Goal: Information Seeking & Learning: Learn about a topic

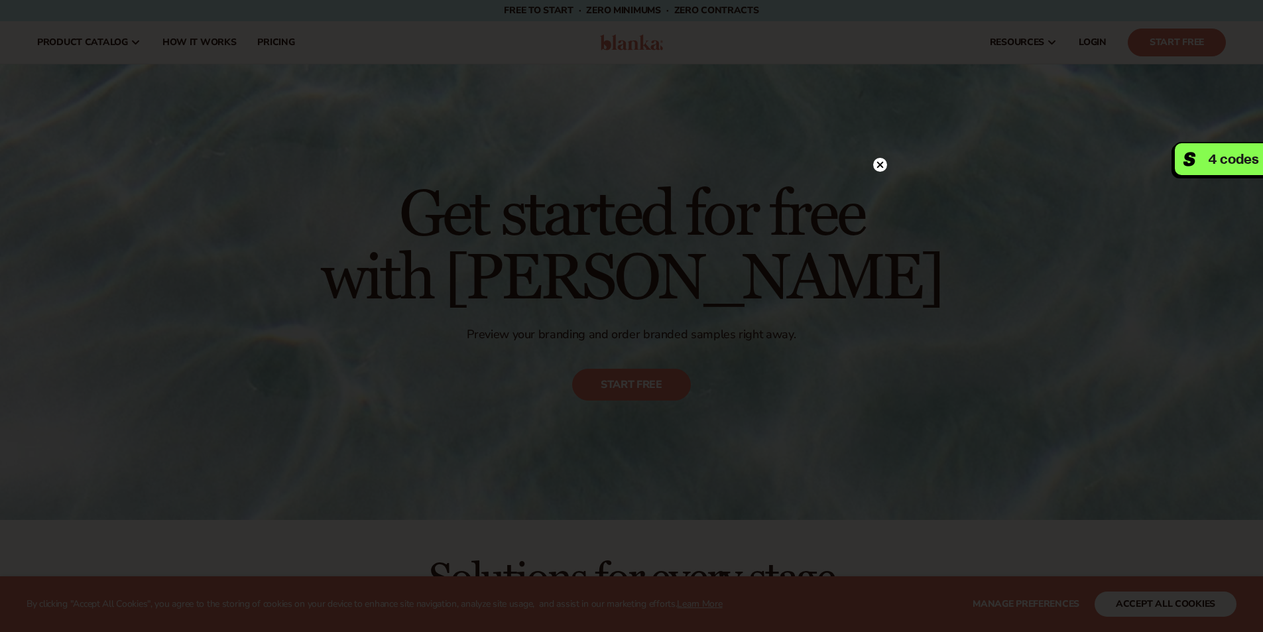
click at [1201, 626] on div at bounding box center [631, 316] width 1263 height 632
click at [875, 169] on circle at bounding box center [873, 165] width 14 height 14
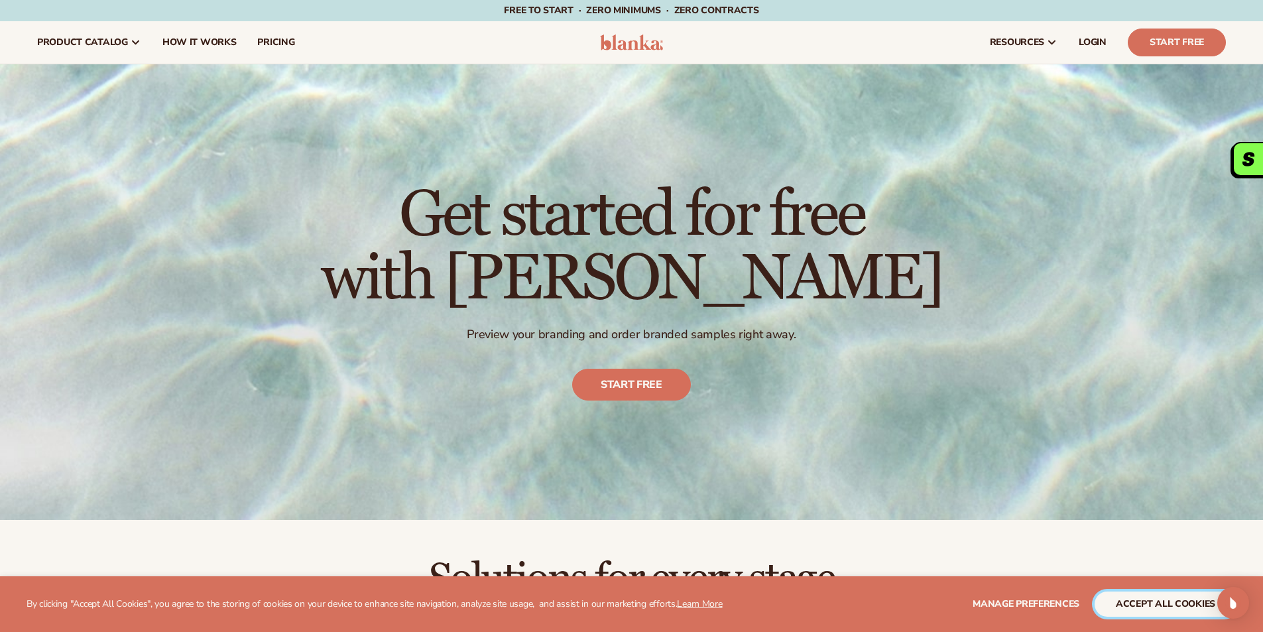
click at [1154, 600] on button "accept all cookies" at bounding box center [1166, 603] width 142 height 25
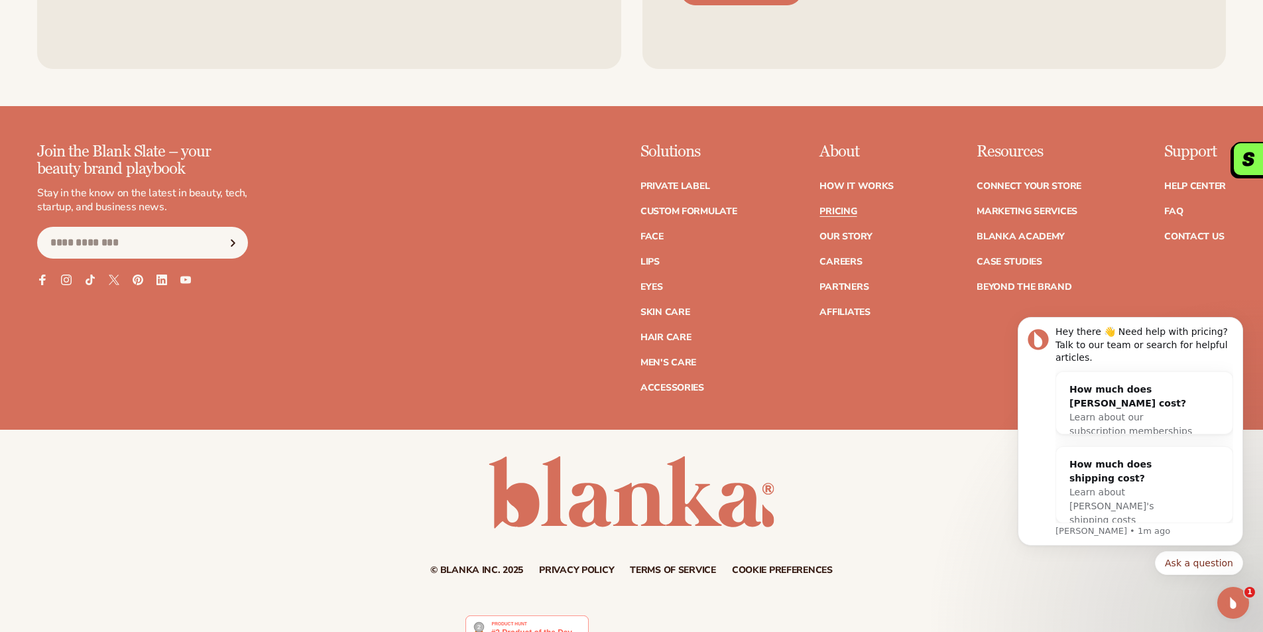
scroll to position [2949, 0]
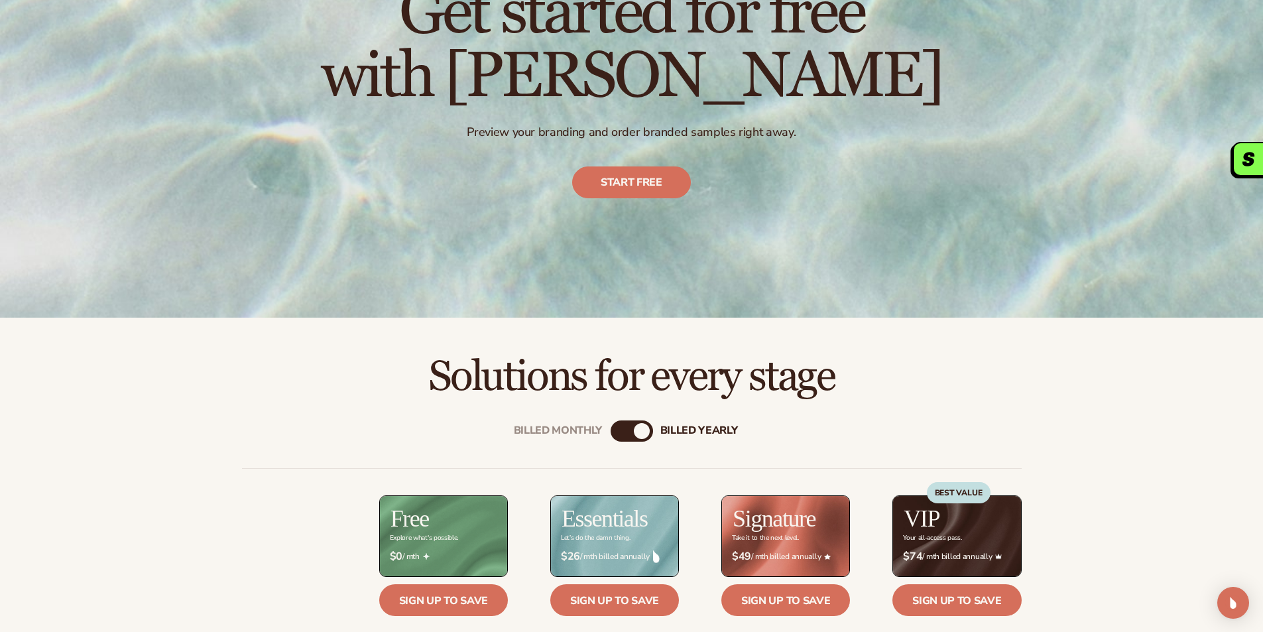
scroll to position [331, 0]
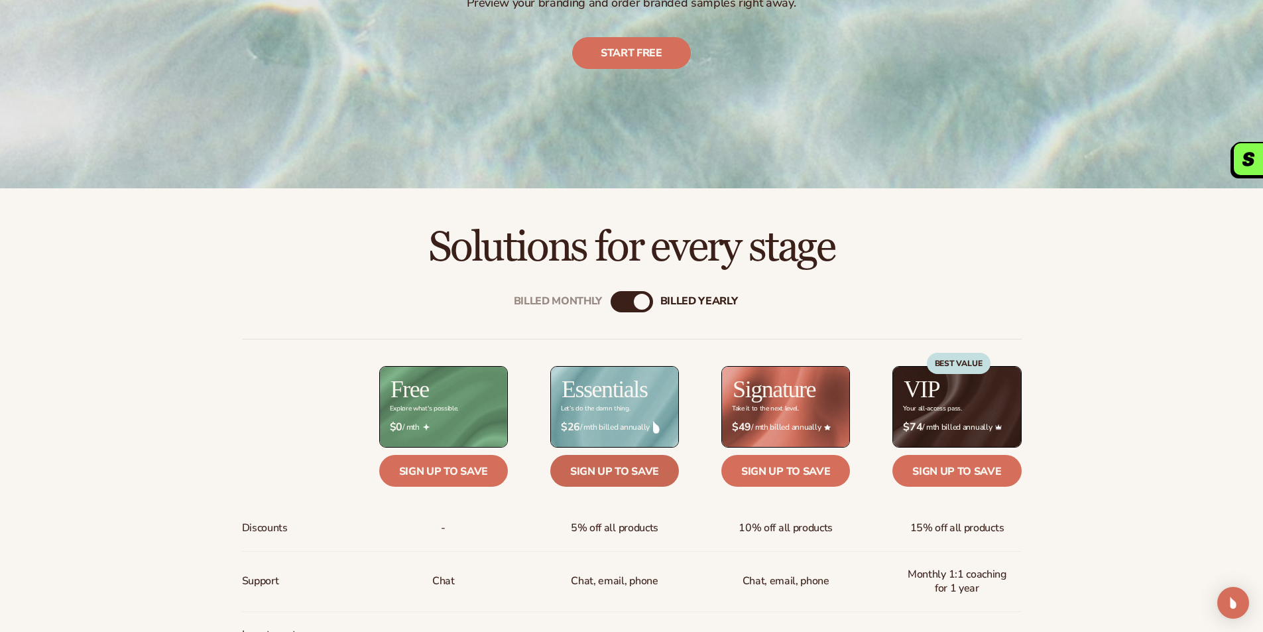
click at [630, 465] on link "Sign up to save" at bounding box center [614, 471] width 129 height 32
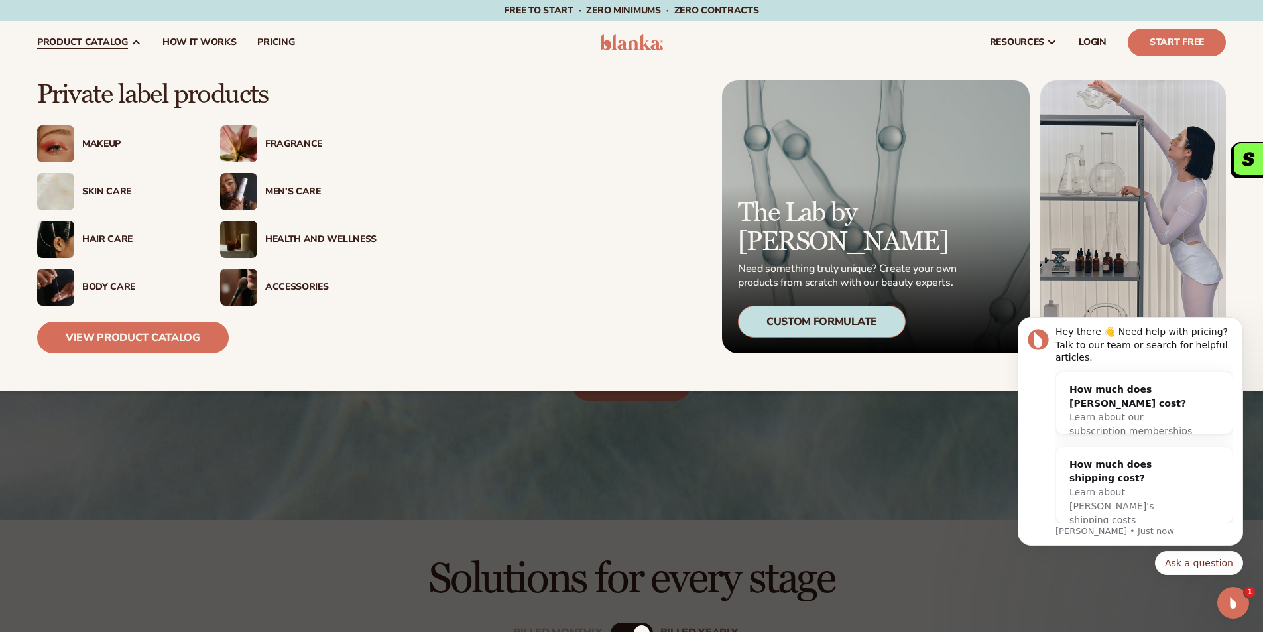
scroll to position [0, 0]
click at [280, 282] on div "Accessories" at bounding box center [320, 287] width 111 height 11
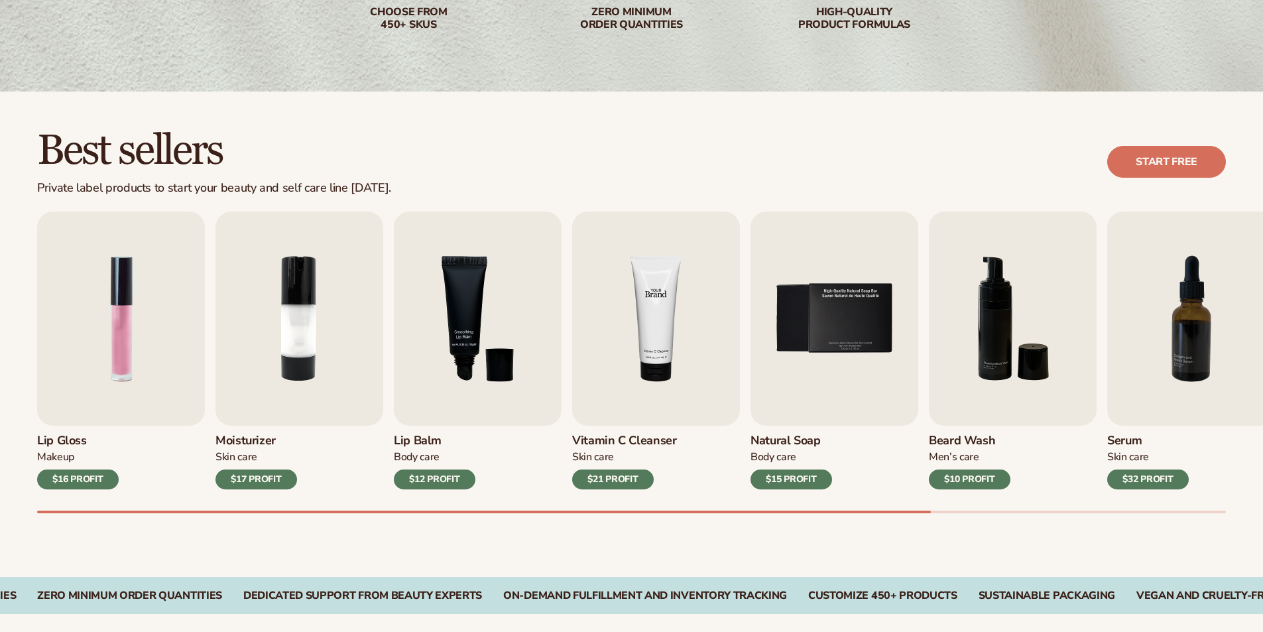
scroll to position [265, 0]
click at [417, 337] on img "3 / 9" at bounding box center [478, 318] width 168 height 214
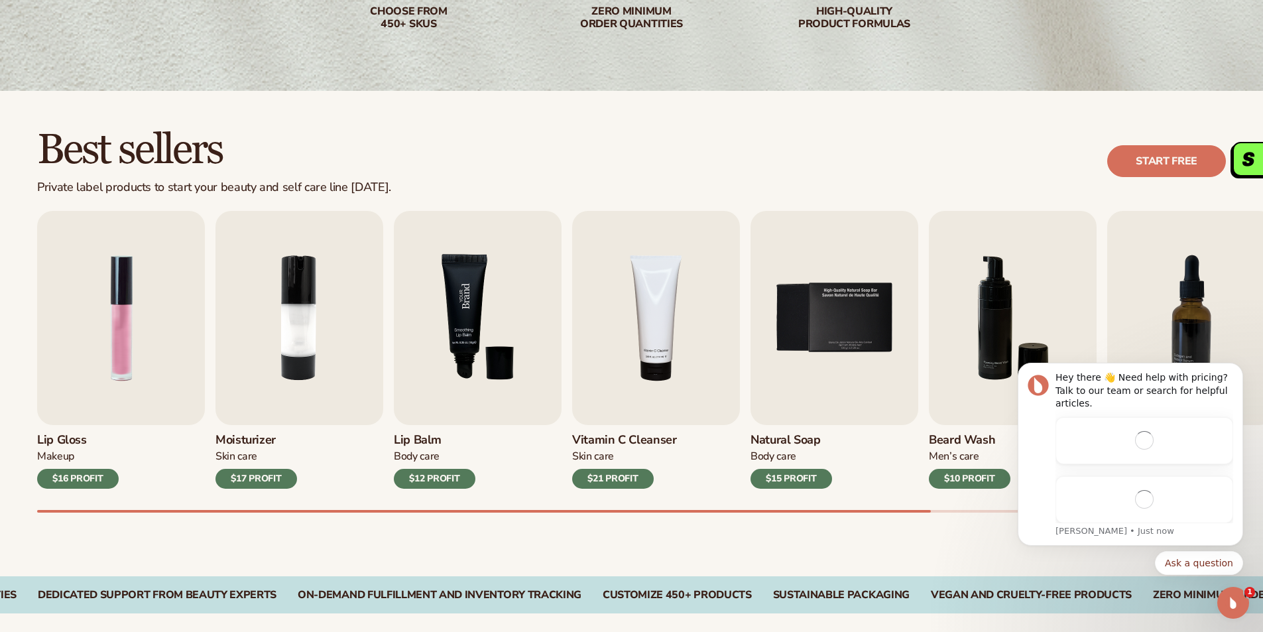
scroll to position [0, 0]
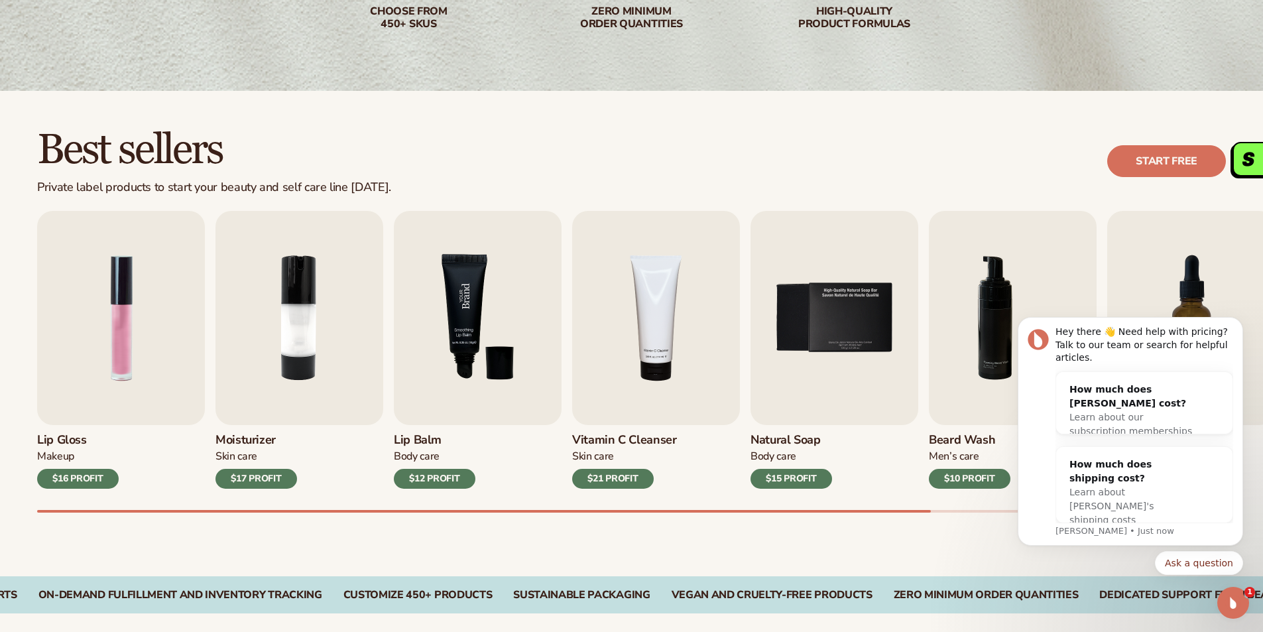
click at [501, 396] on img "3 / 9" at bounding box center [478, 318] width 168 height 214
click at [441, 477] on div "$12 PROFIT" at bounding box center [435, 479] width 82 height 20
click at [477, 331] on img "3 / 9" at bounding box center [478, 318] width 168 height 214
click at [477, 329] on img "3 / 9" at bounding box center [478, 318] width 168 height 214
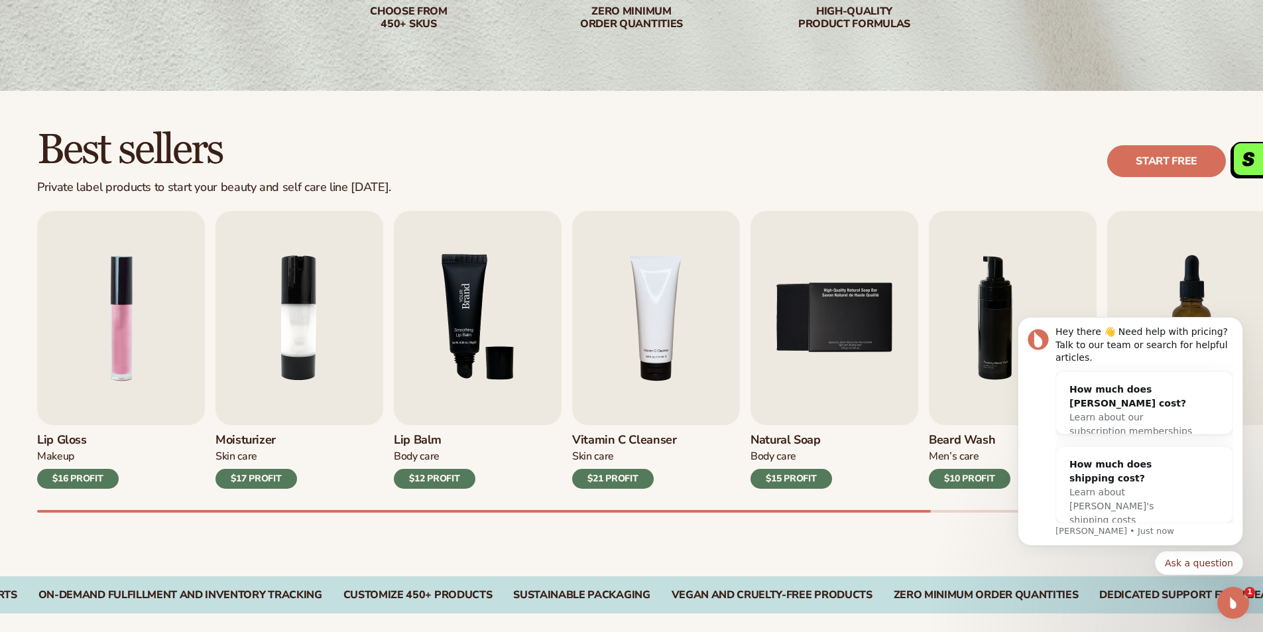
click at [477, 329] on img "3 / 9" at bounding box center [478, 318] width 168 height 214
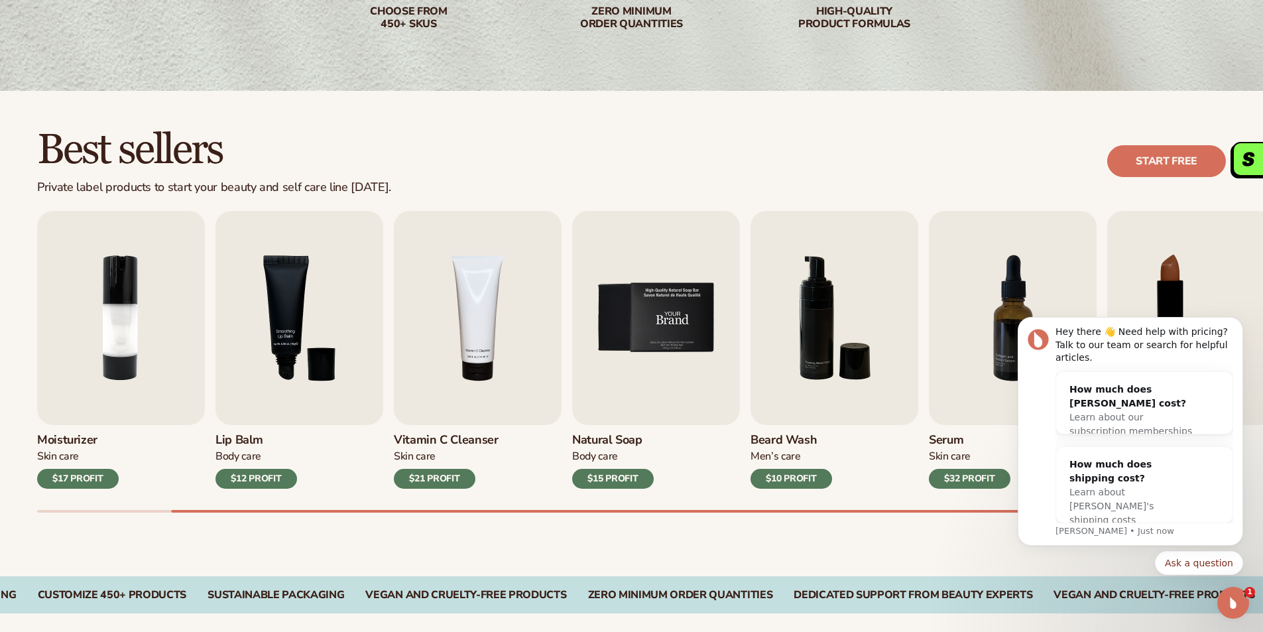
click at [725, 398] on img "5 / 9" at bounding box center [656, 318] width 168 height 214
click at [722, 396] on img "5 / 9" at bounding box center [656, 318] width 168 height 214
click at [650, 325] on img "5 / 9" at bounding box center [656, 318] width 168 height 214
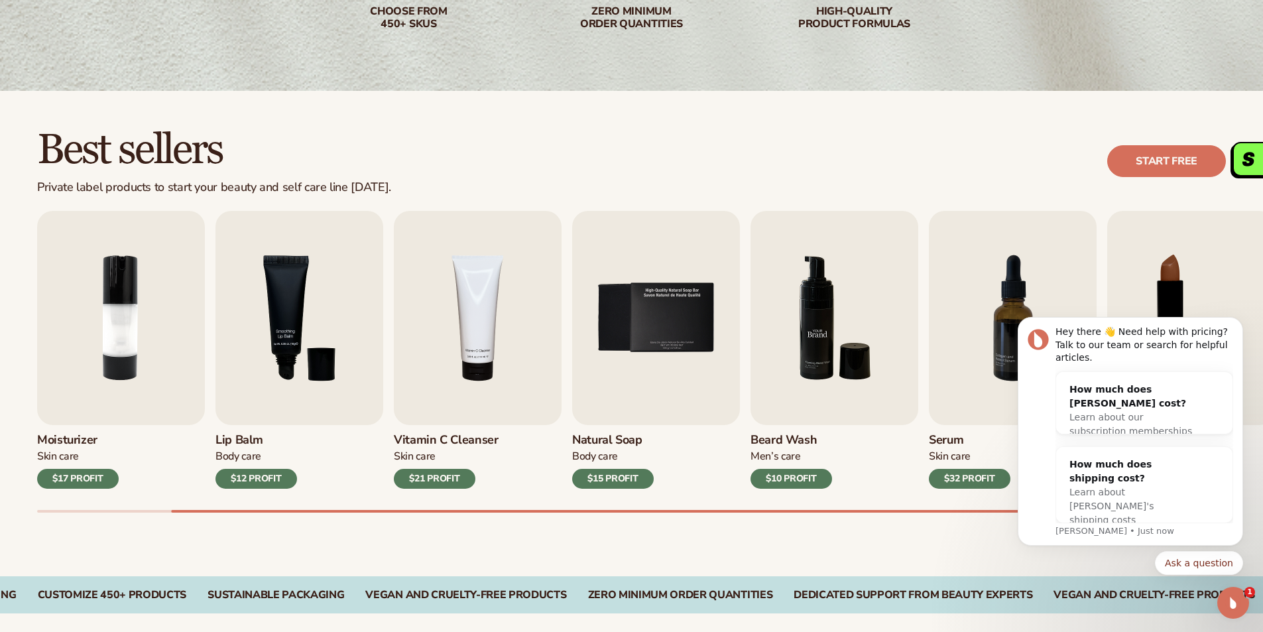
click at [786, 341] on img "6 / 9" at bounding box center [834, 318] width 168 height 214
click at [1237, 325] on icon "Dismiss notification" at bounding box center [1239, 321] width 7 height 7
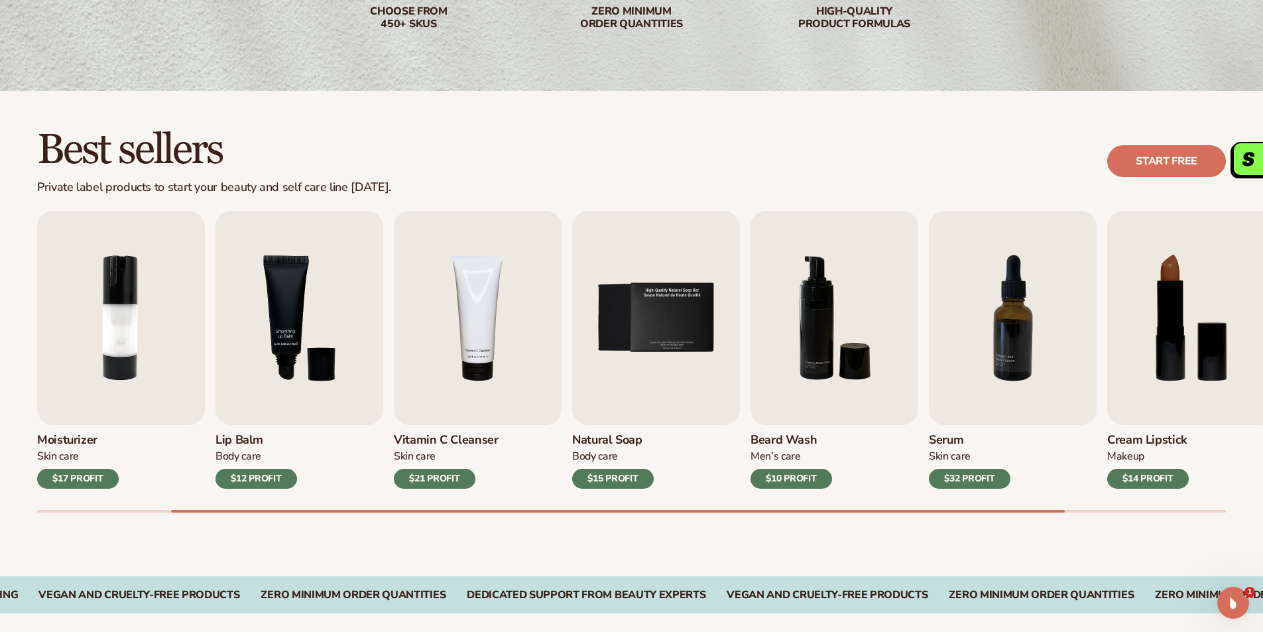
click at [796, 467] on div "Beard Wash Men’s Care $10 PROFIT" at bounding box center [834, 457] width 168 height 64
click at [796, 465] on div "Beard Wash Men’s Care $10 PROFIT" at bounding box center [834, 457] width 168 height 64
click at [789, 467] on div "Beard Wash Men’s Care $10 PROFIT" at bounding box center [834, 457] width 168 height 64
click at [771, 468] on div "Beard Wash Men’s Care $10 PROFIT" at bounding box center [834, 457] width 168 height 64
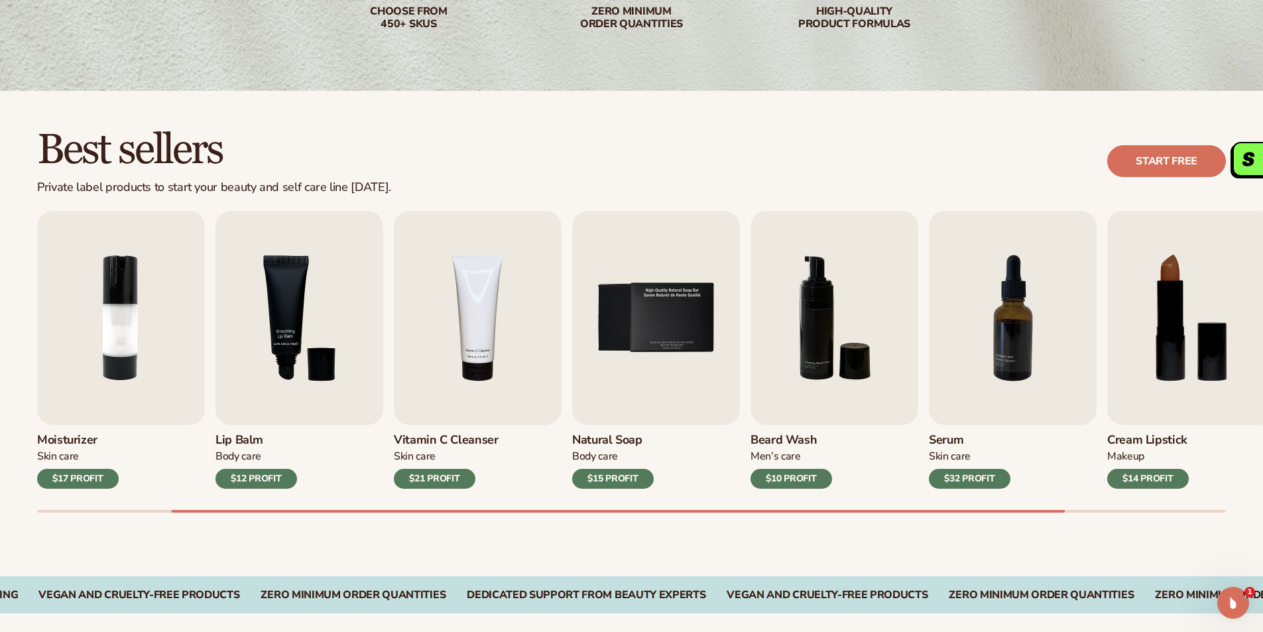
click at [770, 473] on div "$10 PROFIT" at bounding box center [791, 479] width 82 height 20
click at [787, 427] on div "Beard Wash Men’s Care $10 PROFIT" at bounding box center [834, 457] width 168 height 64
click at [588, 304] on img "5 / 9" at bounding box center [656, 318] width 168 height 214
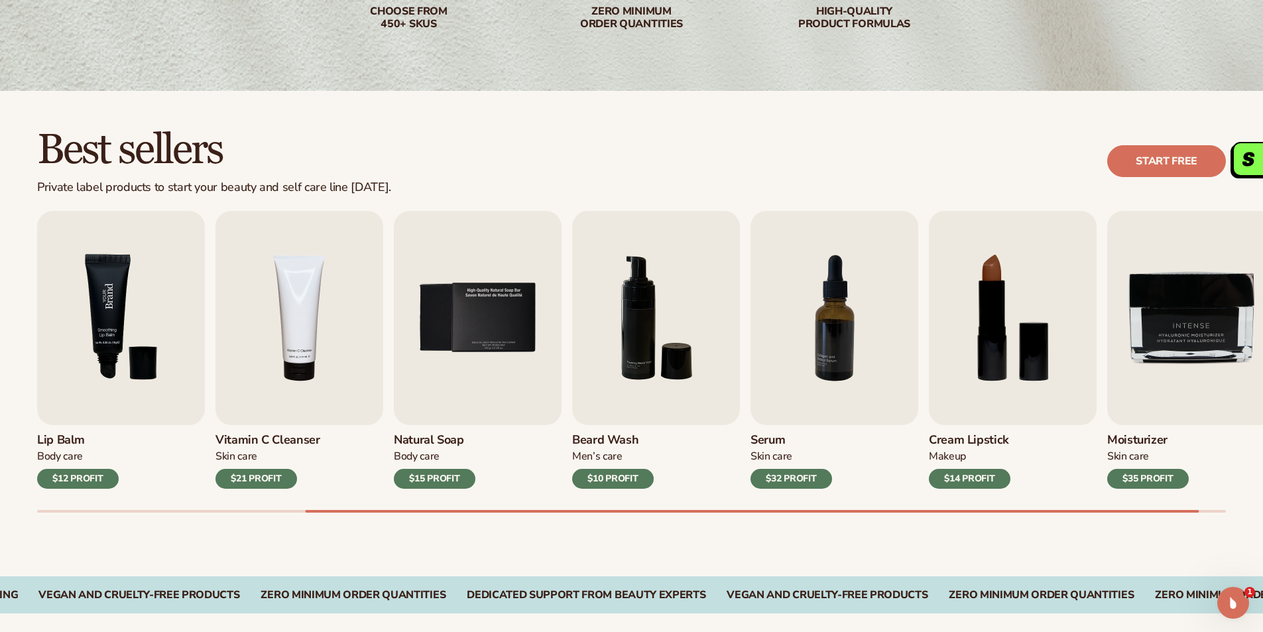
click at [251, 251] on div "Lip Gloss Makeup $16 PROFIT Moisturizer Skin Care $17 PROFIT Lip Balm" at bounding box center [274, 350] width 1189 height 278
click at [694, 146] on div "Best sellers Private label products to start your beauty and self care line tod…" at bounding box center [631, 161] width 1189 height 67
click at [711, 271] on img "6 / 9" at bounding box center [656, 318] width 168 height 214
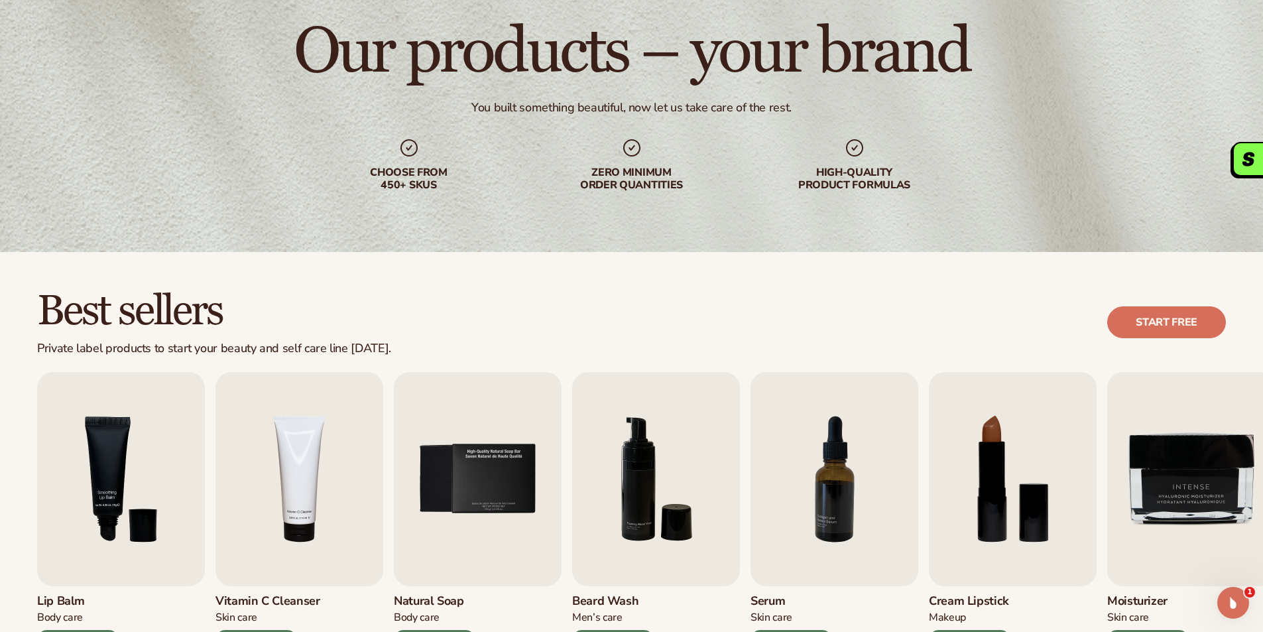
scroll to position [199, 0]
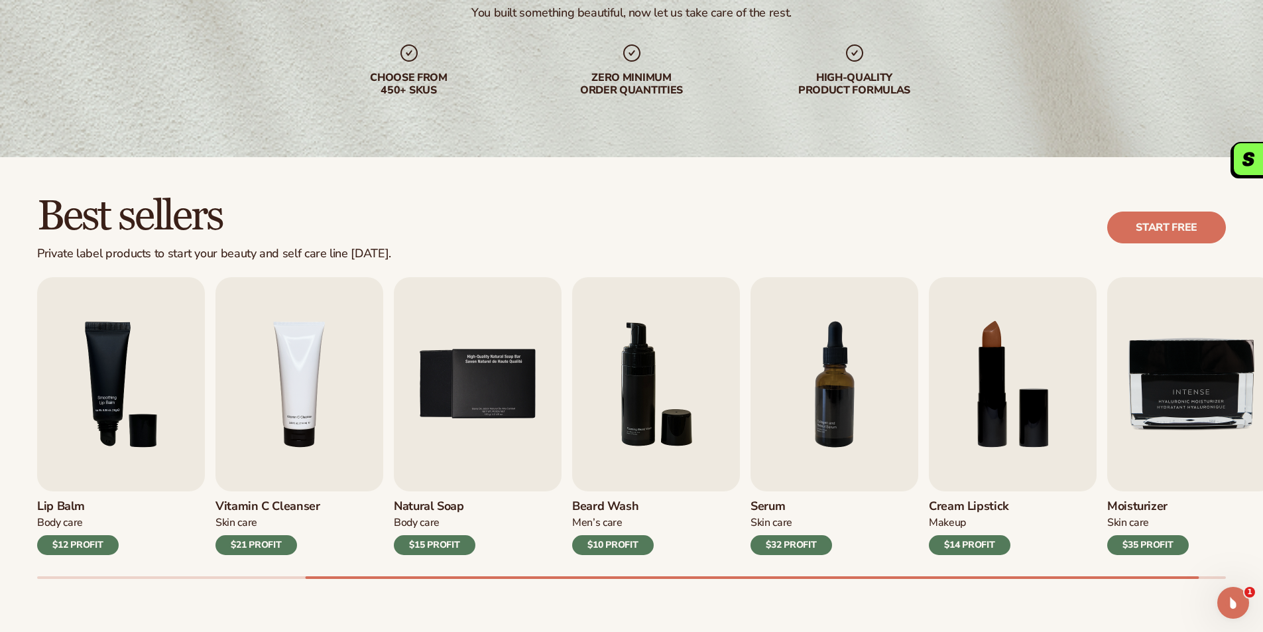
click at [386, 379] on div "Lip Gloss Makeup $16 PROFIT Moisturizer Skin Care $17 PROFIT Lip Balm" at bounding box center [274, 416] width 1189 height 278
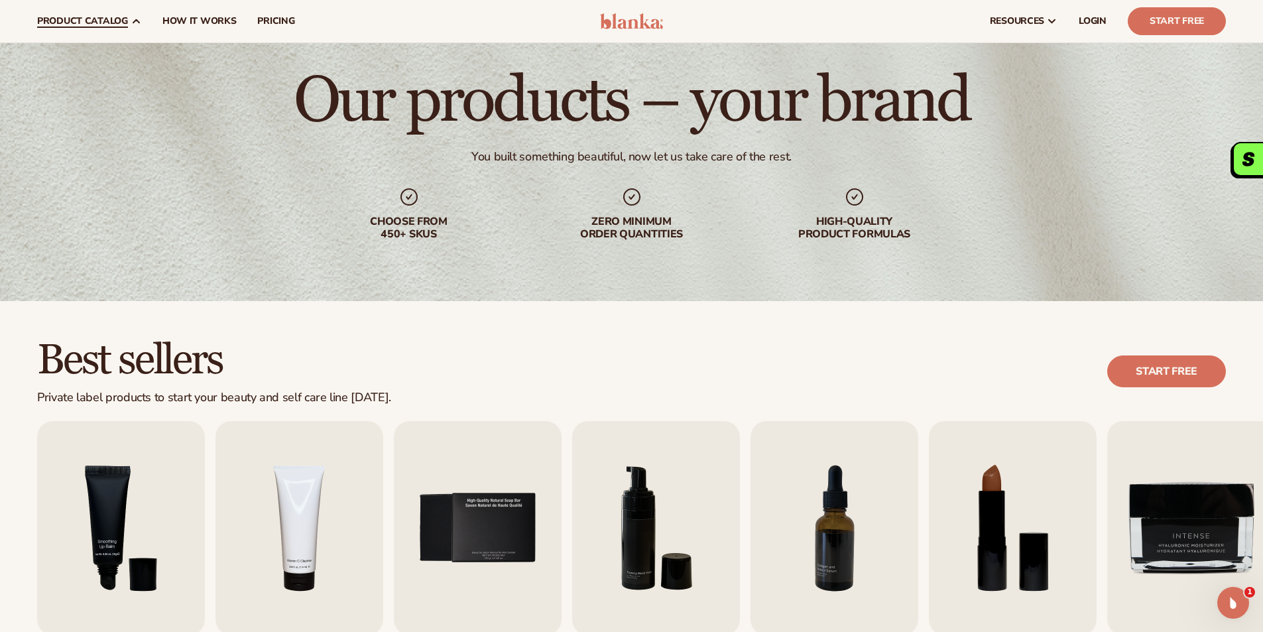
scroll to position [0, 0]
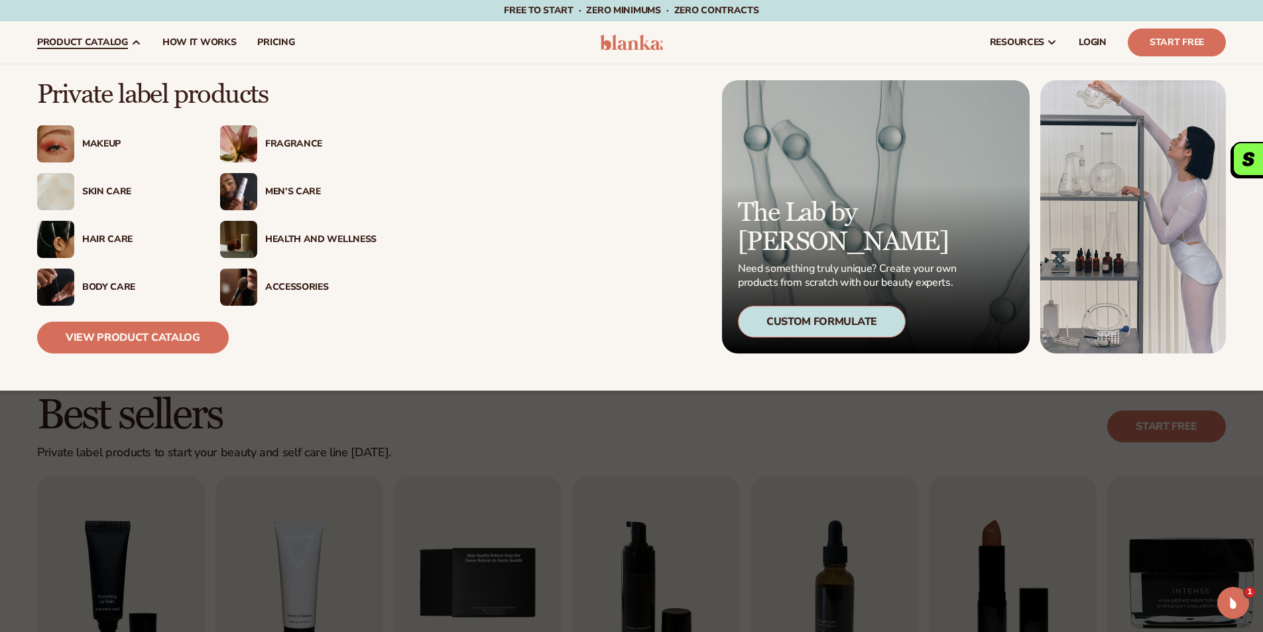
click at [88, 279] on div "Body Care" at bounding box center [115, 286] width 156 height 37
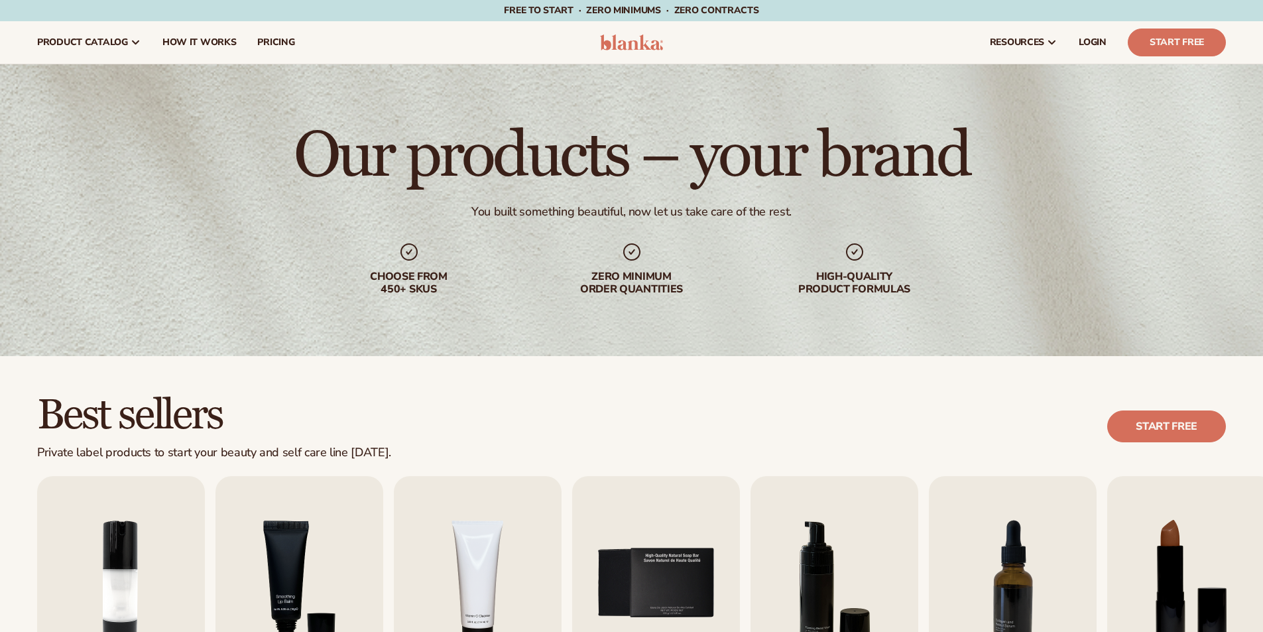
click at [570, 504] on div "Lip Gloss Makeup $16 PROFIT Moisturizer [MEDICAL_DATA] $17 PROFIT [MEDICAL_DATA]" at bounding box center [453, 615] width 1189 height 278
click at [647, 524] on img "5 / 9" at bounding box center [656, 583] width 168 height 214
click at [783, 546] on img "6 / 9" at bounding box center [834, 583] width 168 height 214
click at [690, 536] on img "5 / 9" at bounding box center [656, 583] width 168 height 214
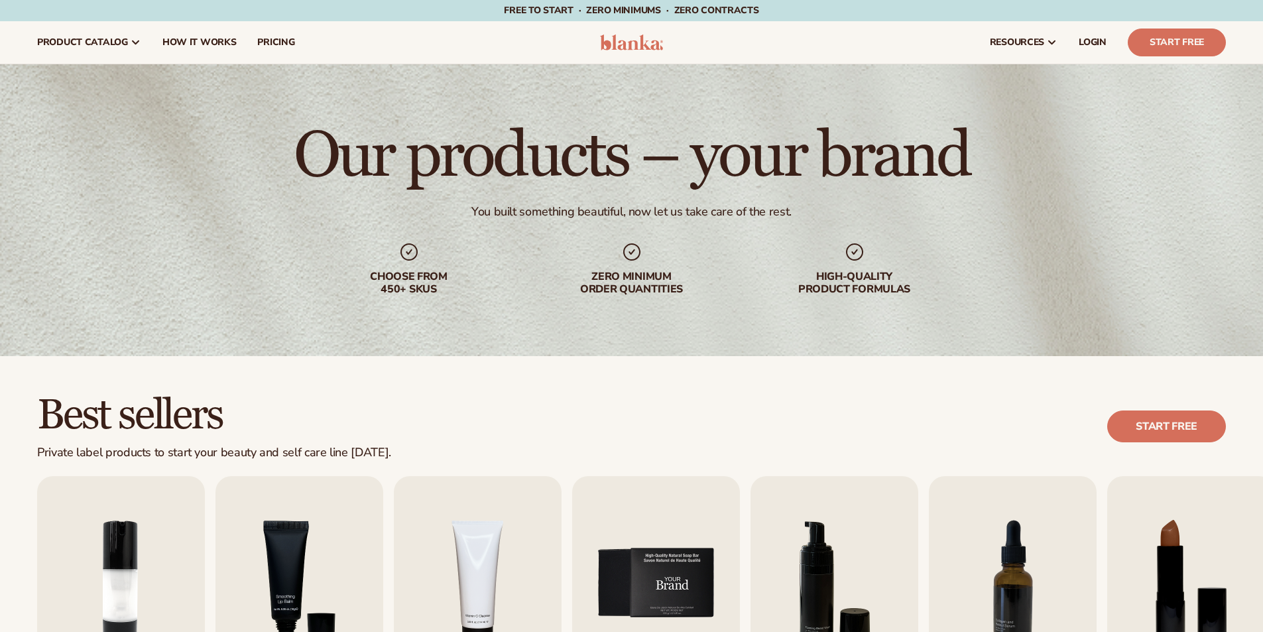
click at [682, 556] on img "5 / 9" at bounding box center [656, 583] width 168 height 214
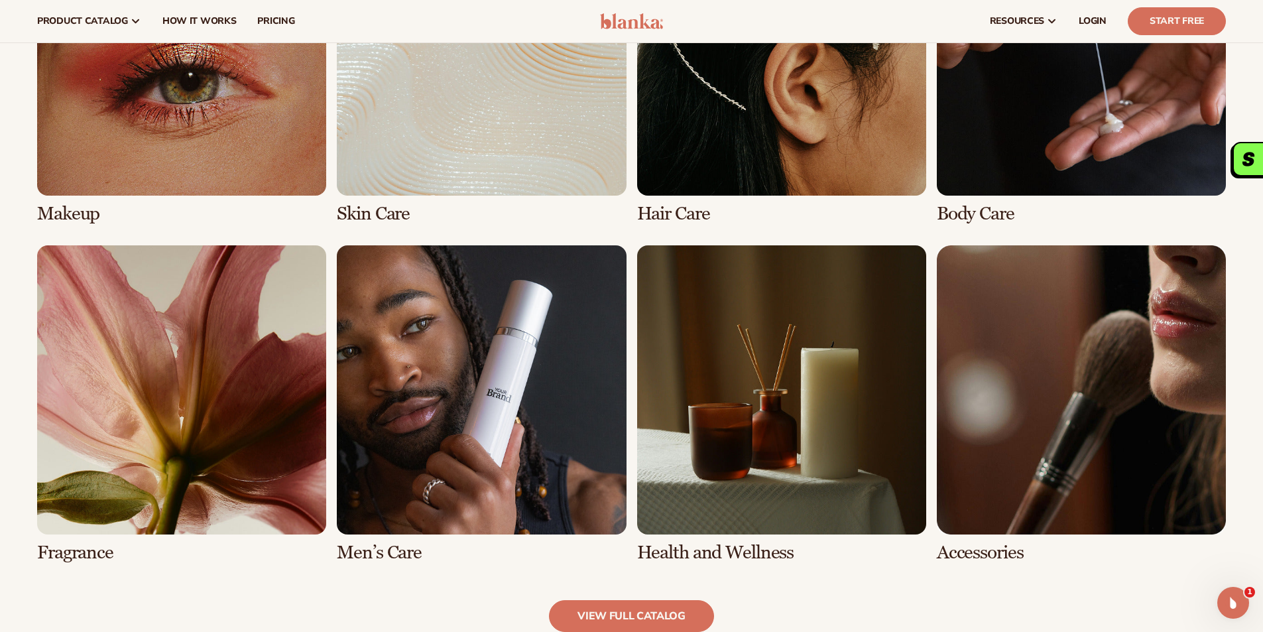
scroll to position [1068, 0]
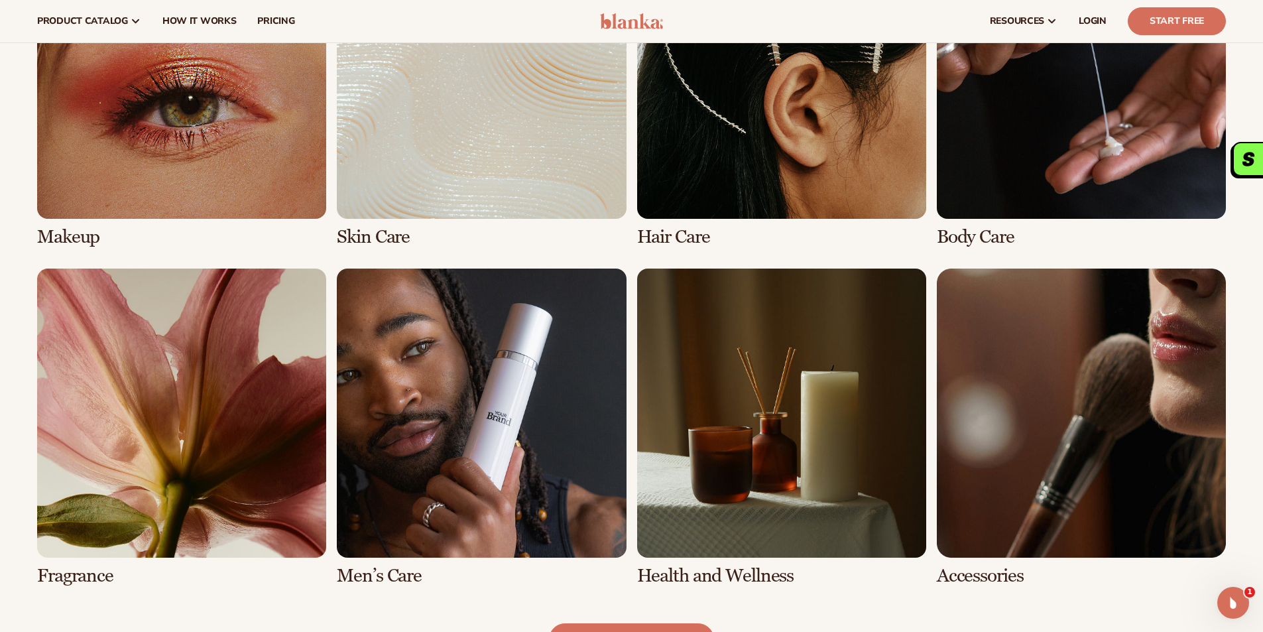
click at [540, 363] on link "6 / 8" at bounding box center [481, 427] width 289 height 318
click at [534, 341] on link "6 / 8" at bounding box center [481, 427] width 289 height 318
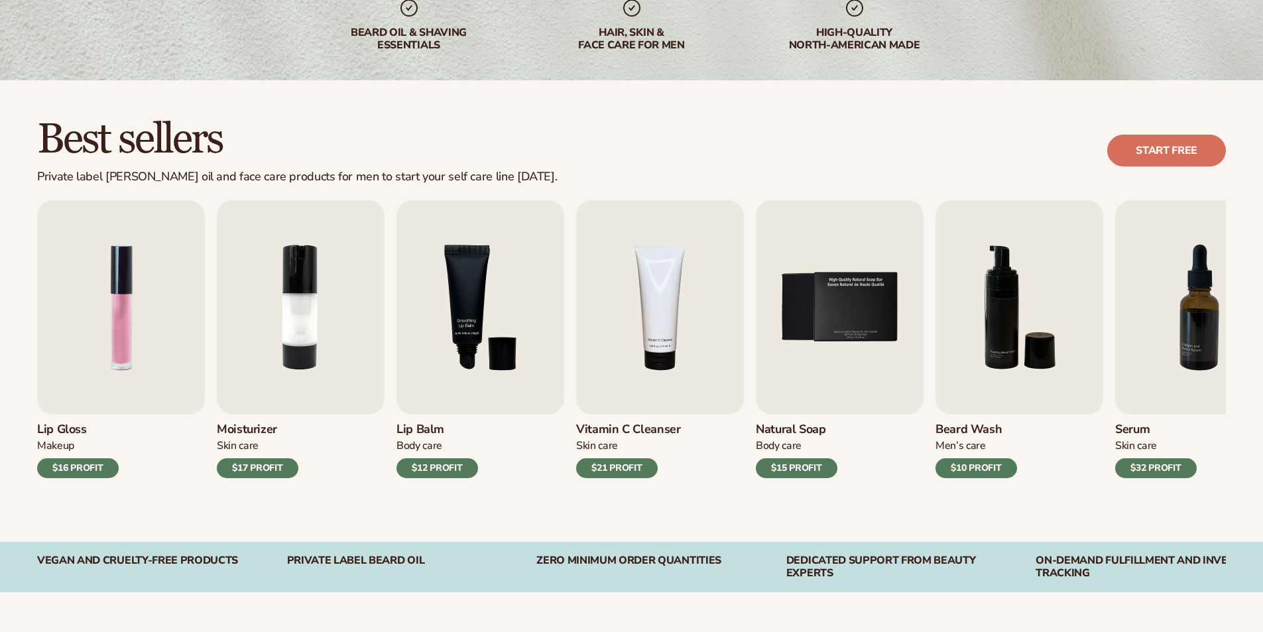
scroll to position [398, 0]
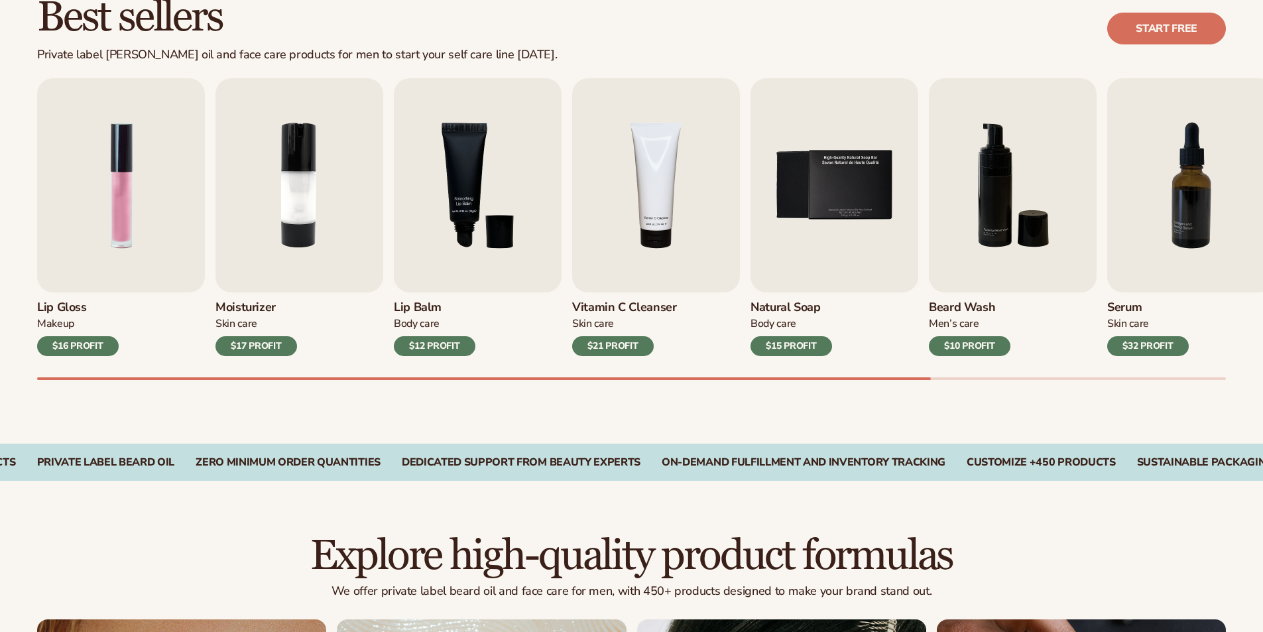
click at [616, 339] on div "$21 PROFIT" at bounding box center [613, 346] width 82 height 20
click at [616, 338] on div "$21 PROFIT" at bounding box center [613, 346] width 82 height 20
click at [647, 226] on img "4 / 9" at bounding box center [656, 185] width 168 height 214
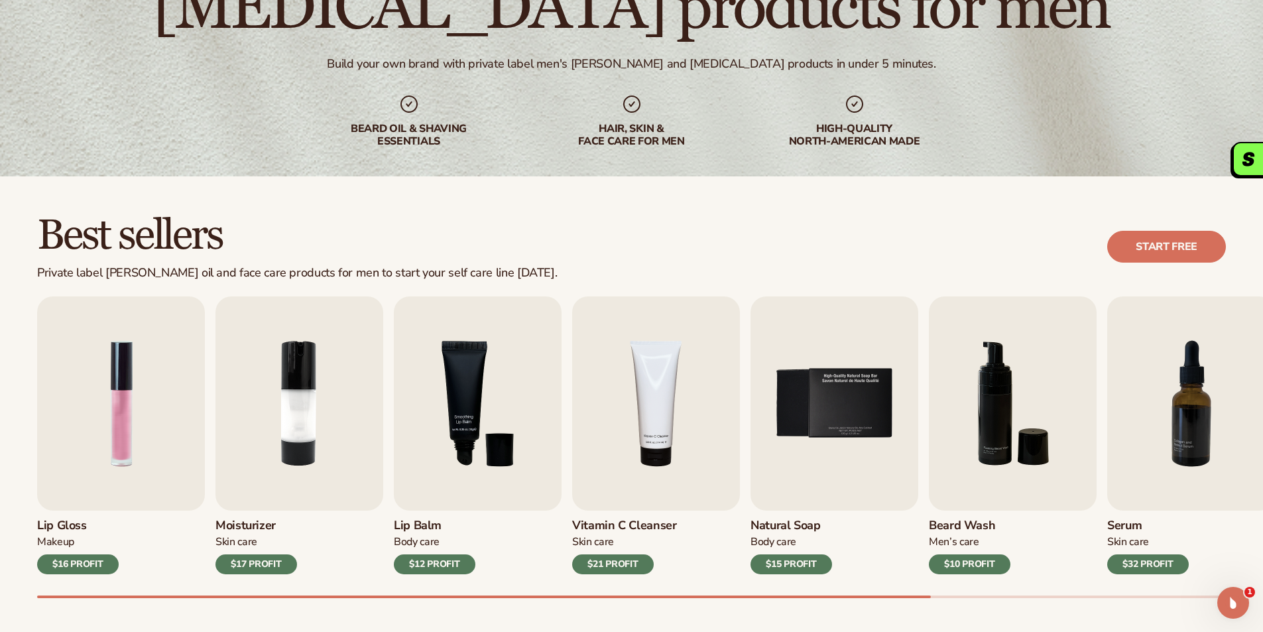
scroll to position [0, 0]
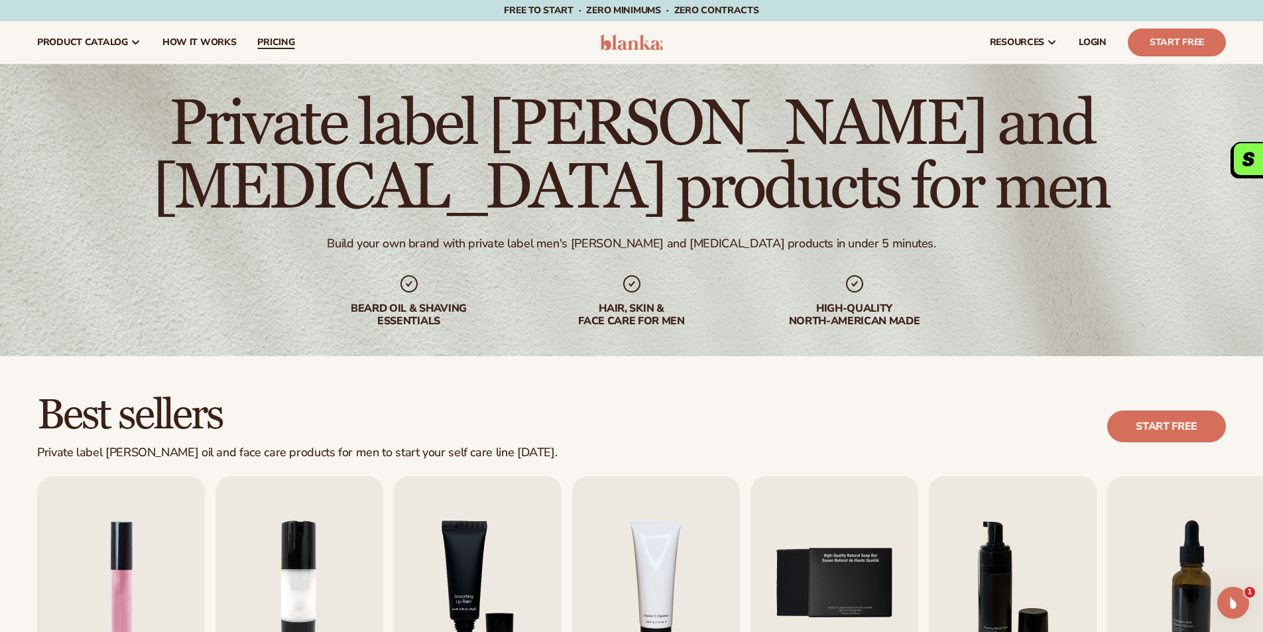
click at [261, 42] on span "pricing" at bounding box center [275, 42] width 37 height 11
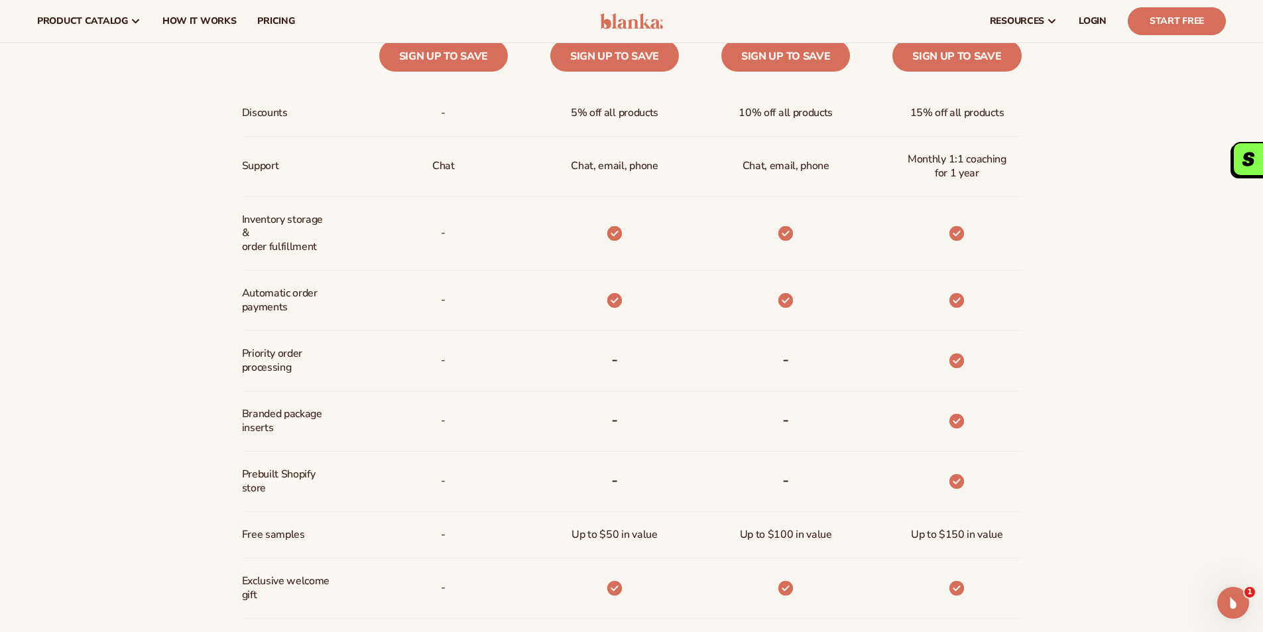
scroll to position [597, 0]
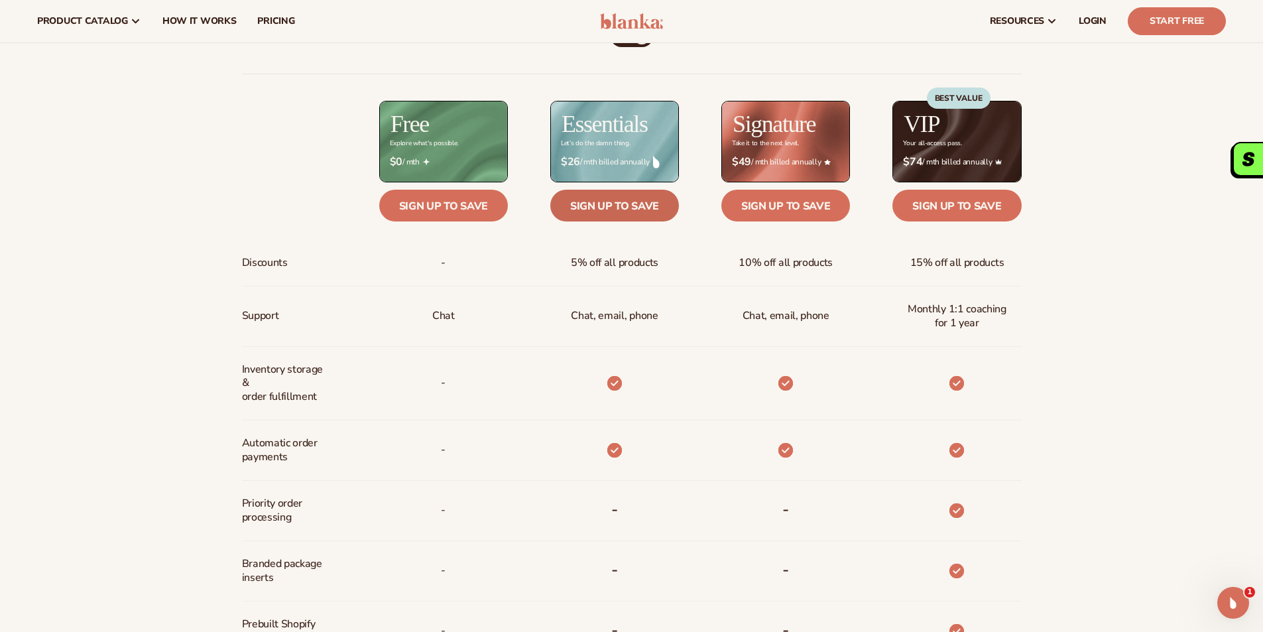
click at [620, 215] on link "Sign up to save" at bounding box center [614, 206] width 129 height 32
